Goal: Task Accomplishment & Management: Use online tool/utility

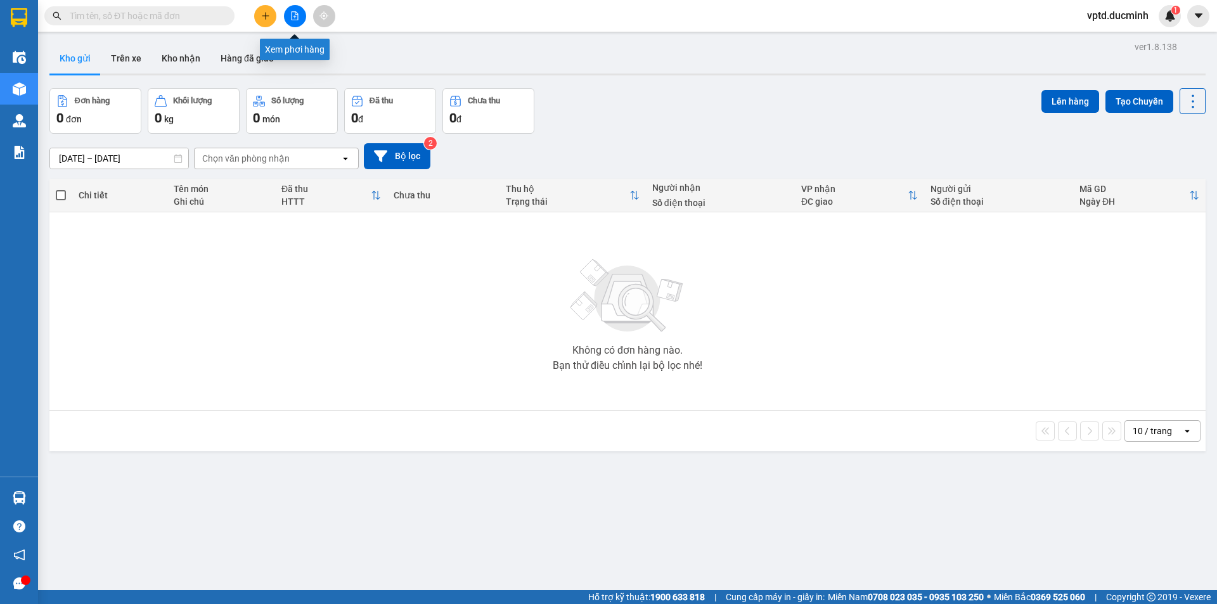
click at [299, 18] on icon "file-add" at bounding box center [294, 15] width 9 height 9
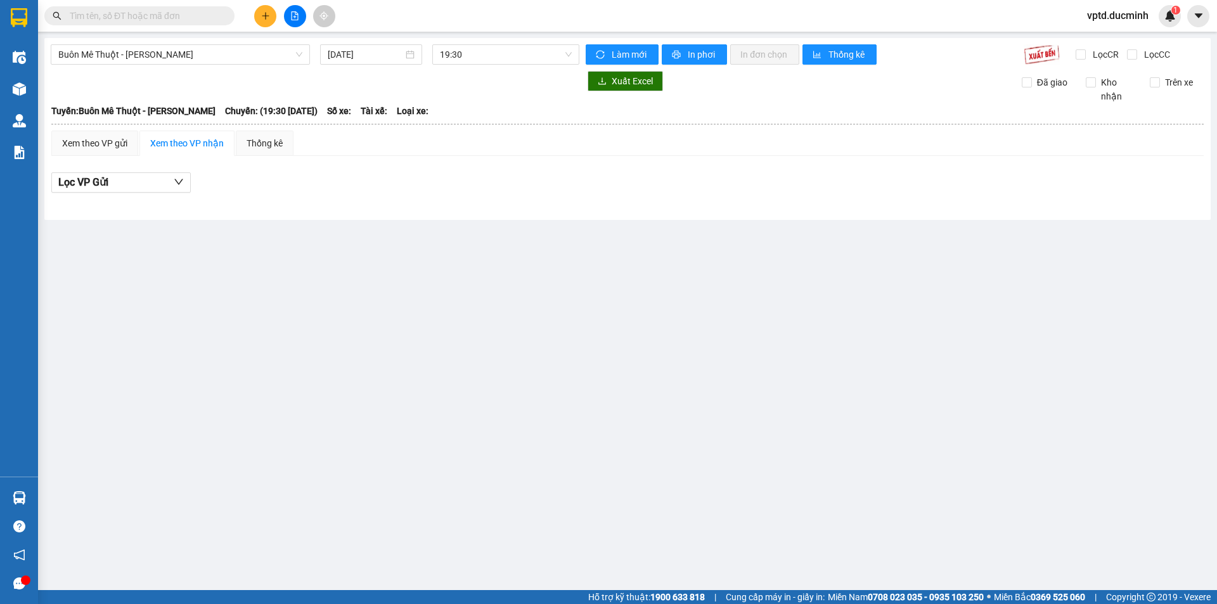
click at [276, 67] on div "Buôn Mê Thuột - [PERSON_NAME] [DATE] 19:30 Làm mới In phơi In đơn chọn Thống kê…" at bounding box center [627, 129] width 1167 height 182
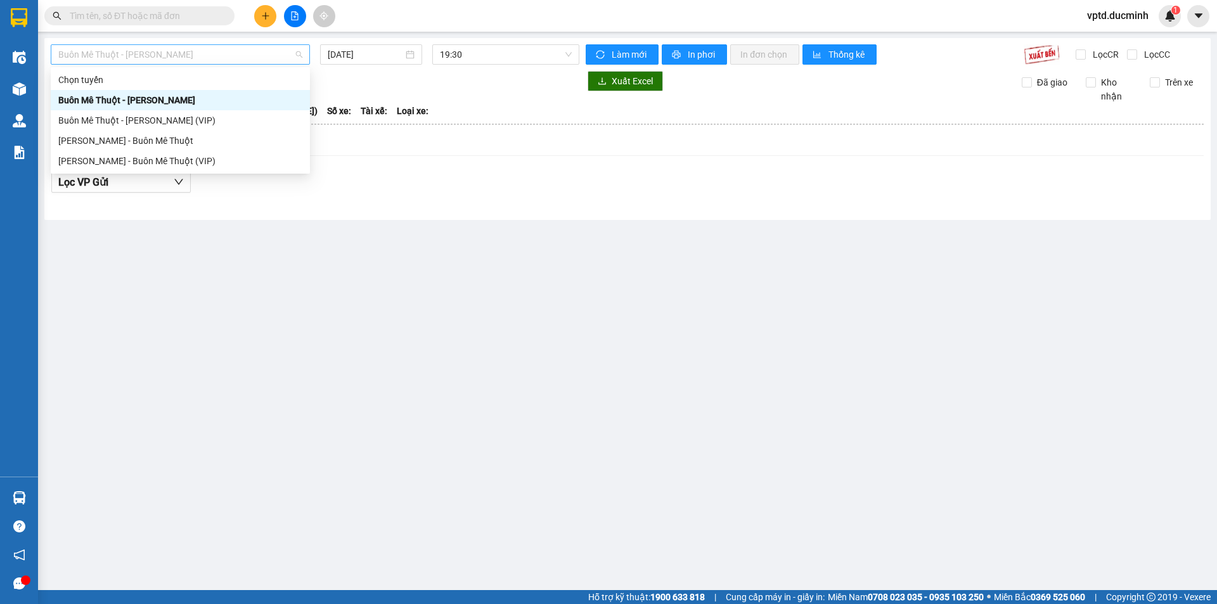
click at [279, 50] on span "Buôn Mê Thuột - [PERSON_NAME]" at bounding box center [180, 54] width 244 height 19
click at [181, 110] on div "Buôn Mê Thuột - [PERSON_NAME] (VIP)" at bounding box center [180, 120] width 259 height 20
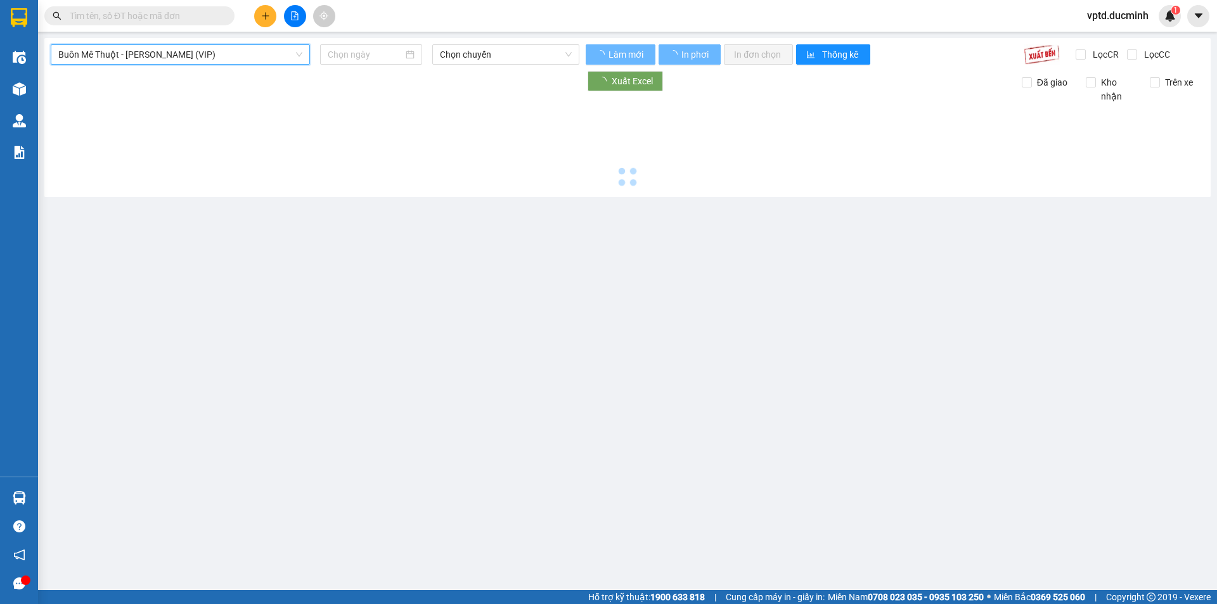
type input "[DATE]"
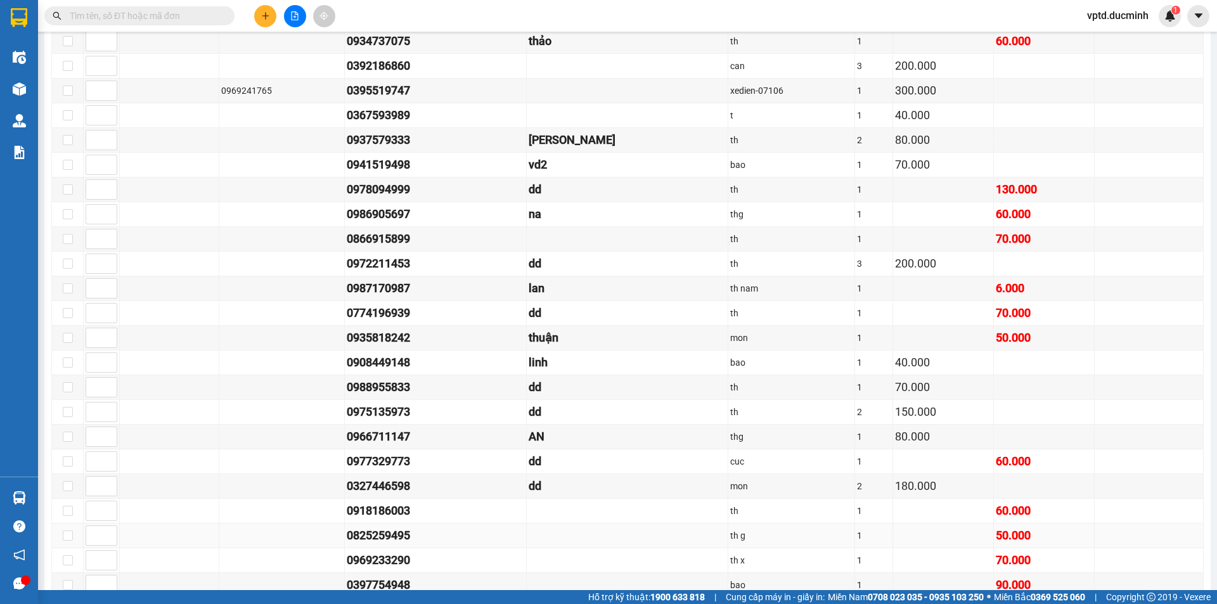
scroll to position [1599, 0]
